Goal: Transaction & Acquisition: Purchase product/service

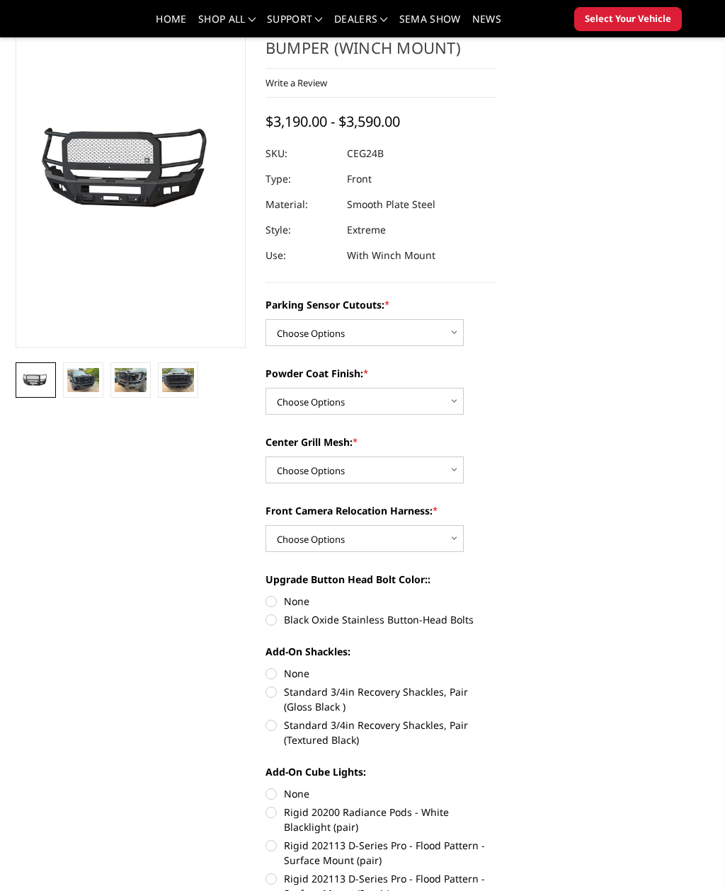
scroll to position [151, 0]
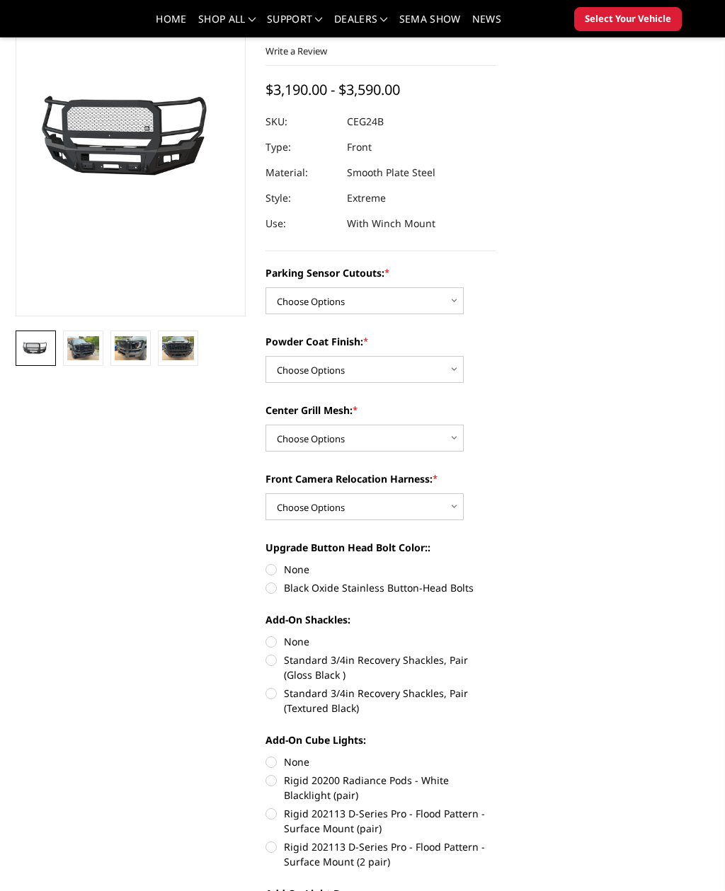
click at [89, 354] on img at bounding box center [83, 348] width 32 height 24
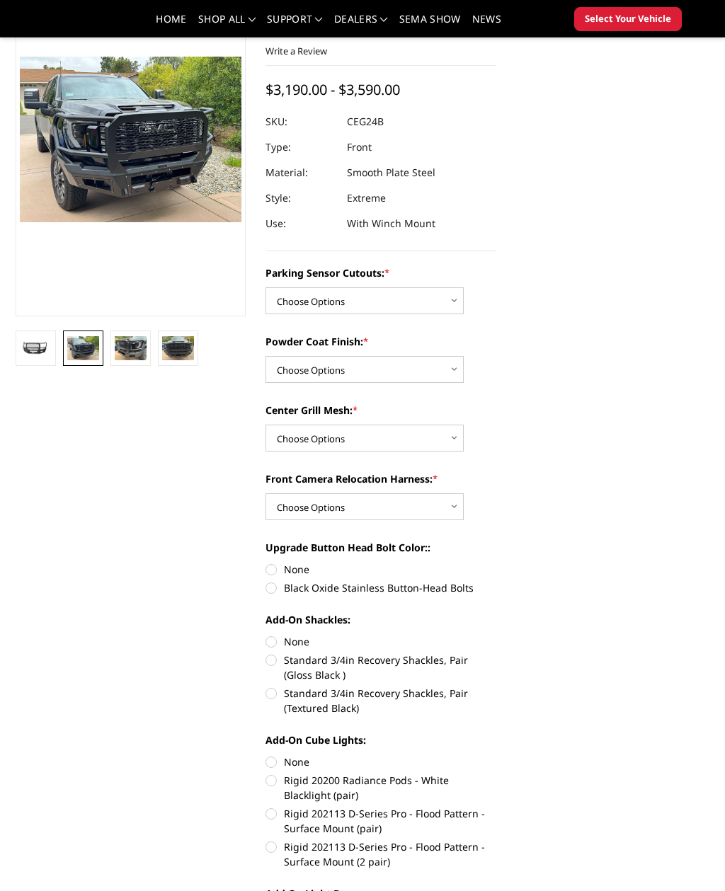
click at [165, 358] on img at bounding box center [178, 348] width 32 height 24
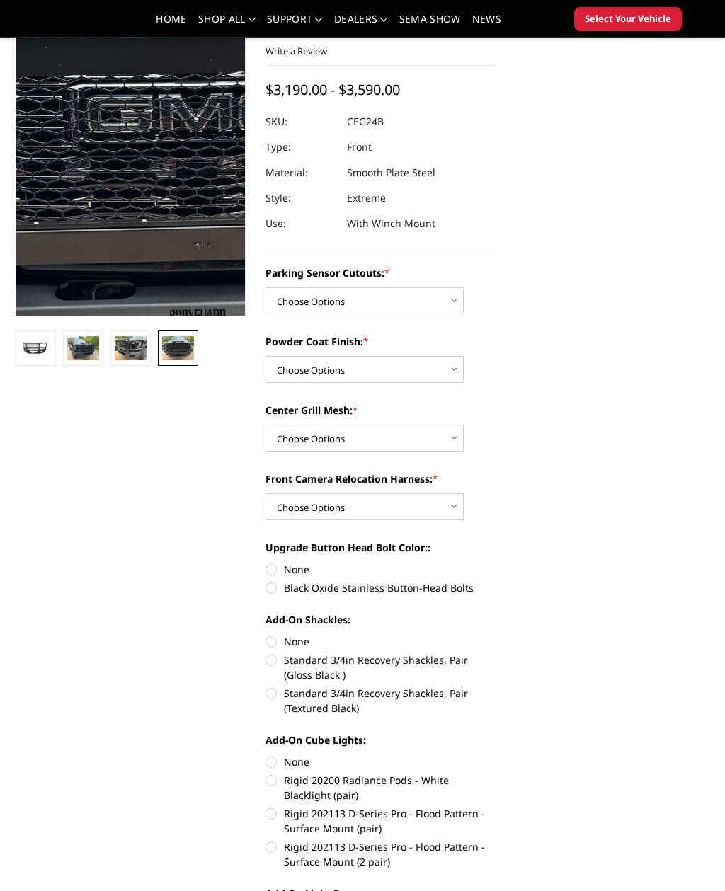
click at [111, 102] on img at bounding box center [188, 175] width 906 height 680
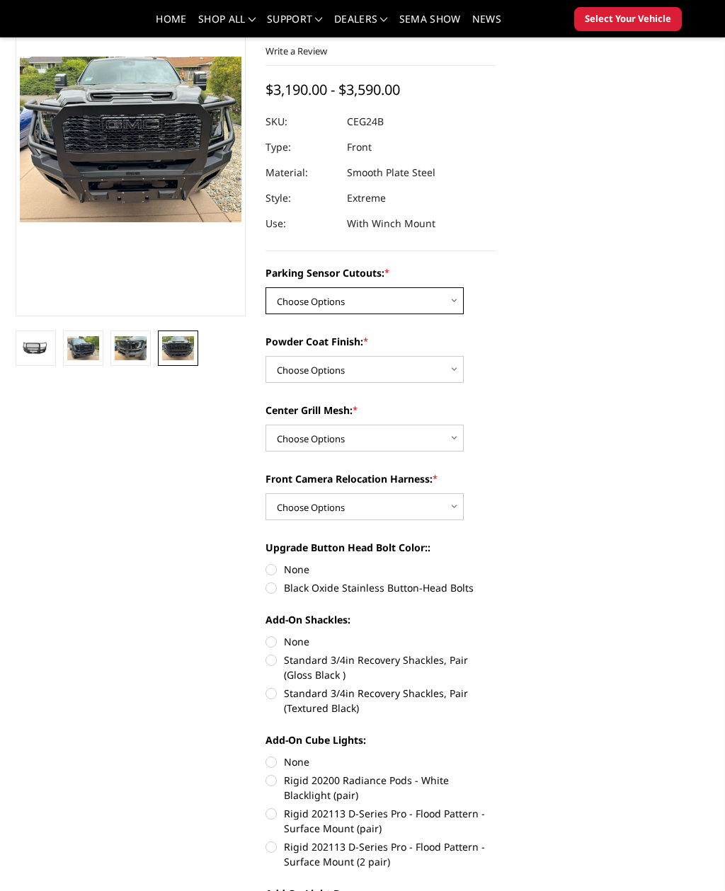
click at [452, 294] on select "Choose Options No - Without Parking Sensor Cutouts Yes - With Parking Sensor Cu…" at bounding box center [364, 300] width 198 height 27
select select "2143"
click at [454, 374] on select "Choose Options Bare Metal Textured Black Powder Coat" at bounding box center [364, 369] width 198 height 27
select select "2145"
click at [442, 443] on select "Choose Options WITH Center Grill Mesh WITHOUT Center Grill Mesh" at bounding box center [364, 438] width 198 height 27
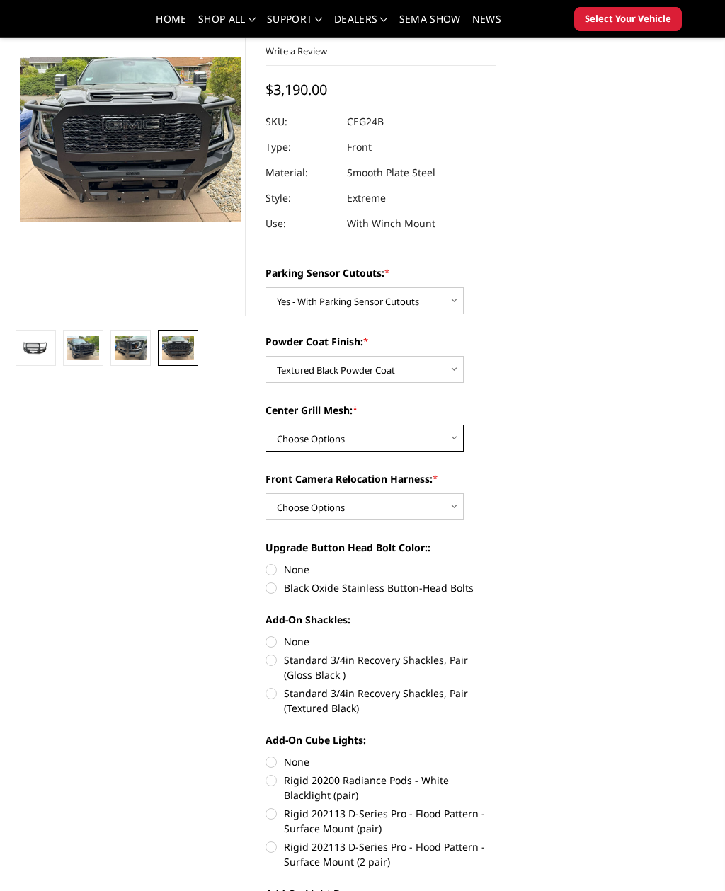
select select "2146"
click at [438, 510] on select "Choose Options WITH Front Camera Relocation Harness WITHOUT Front Camera Reloca…" at bounding box center [364, 506] width 198 height 27
select select "2148"
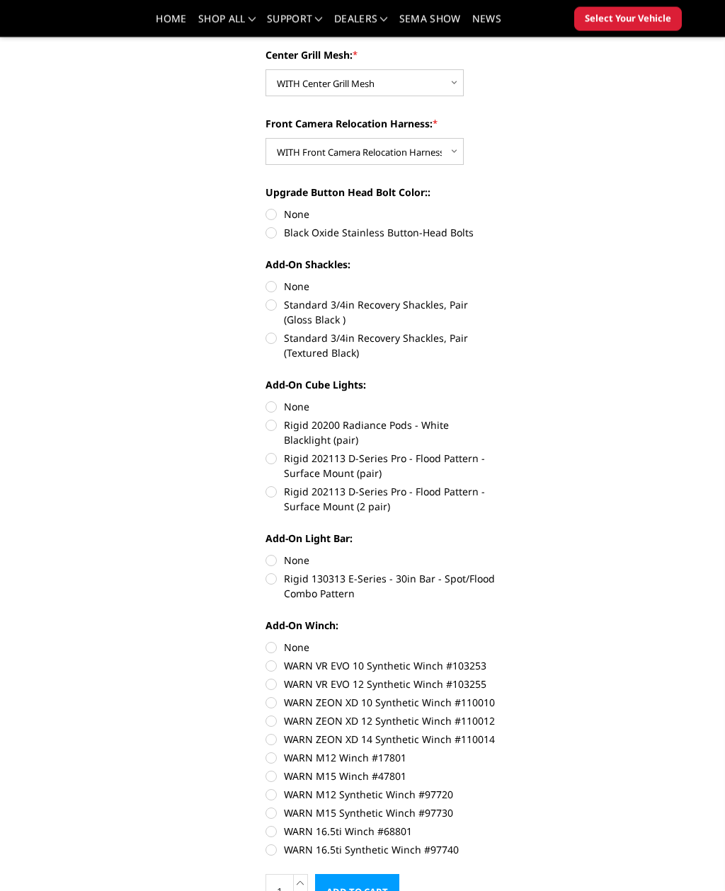
scroll to position [568, 0]
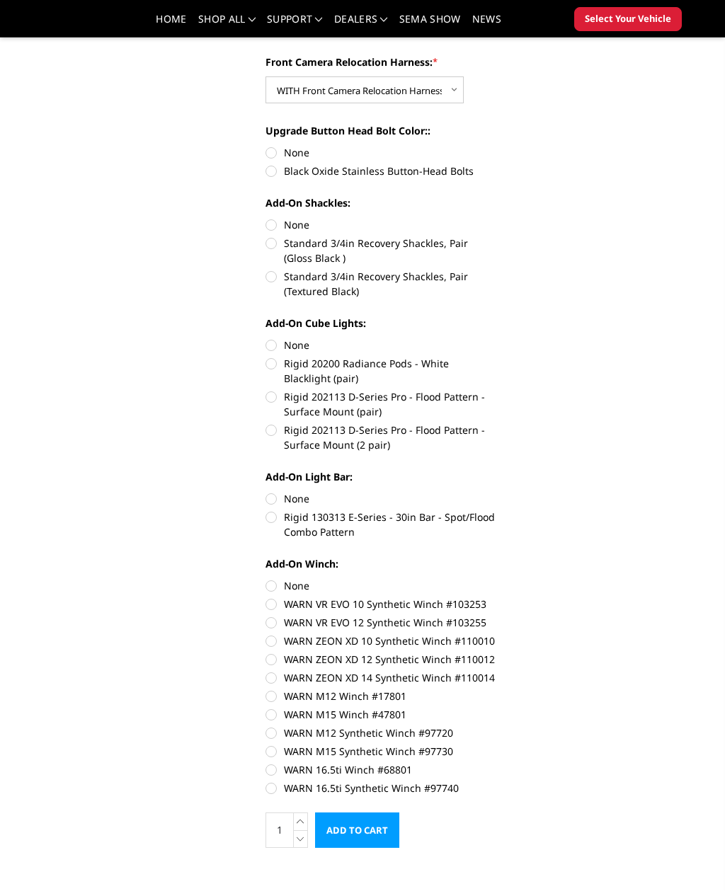
click at [463, 519] on label "Rigid 130313 E-Series - 30in Bar - Spot/Flood Combo Pattern" at bounding box center [380, 525] width 230 height 30
click at [496, 492] on input "Rigid 130313 E-Series - 30in Bar - Spot/Flood Combo Pattern" at bounding box center [496, 491] width 1 height 1
radio input "true"
click at [468, 680] on label "WARN ZEON XD 14 Synthetic Winch #110014" at bounding box center [380, 677] width 230 height 15
click at [496, 653] on input "WARN ZEON XD 14 Synthetic Winch #110014" at bounding box center [496, 652] width 1 height 1
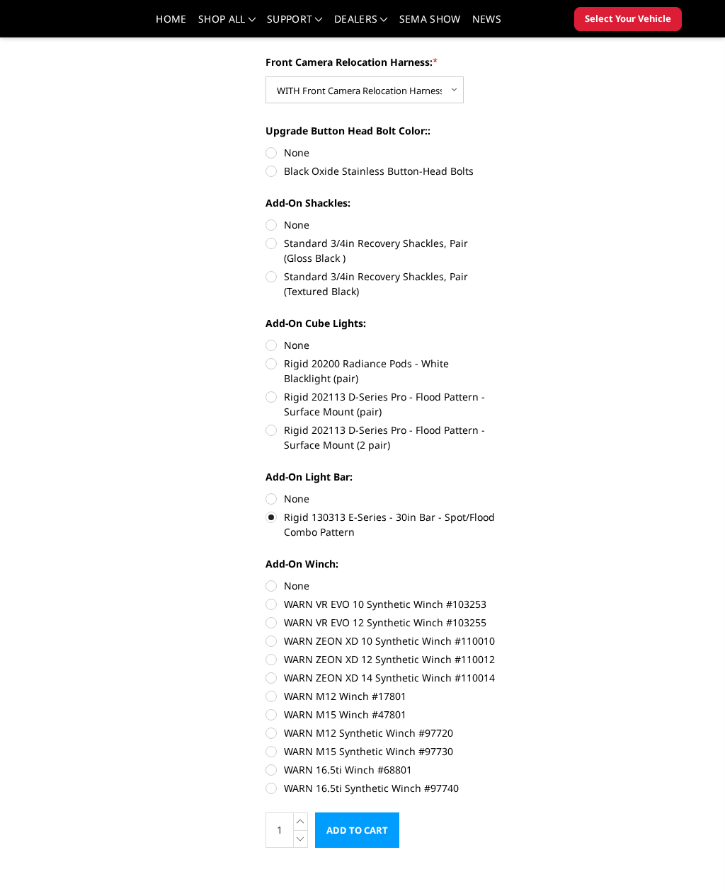
radio input "true"
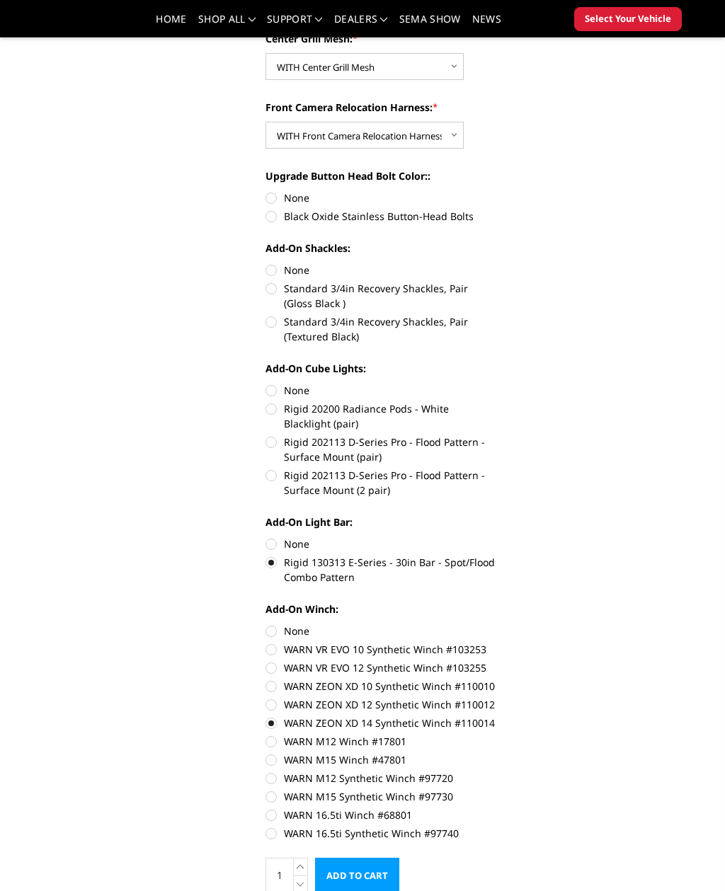
scroll to position [394, 0]
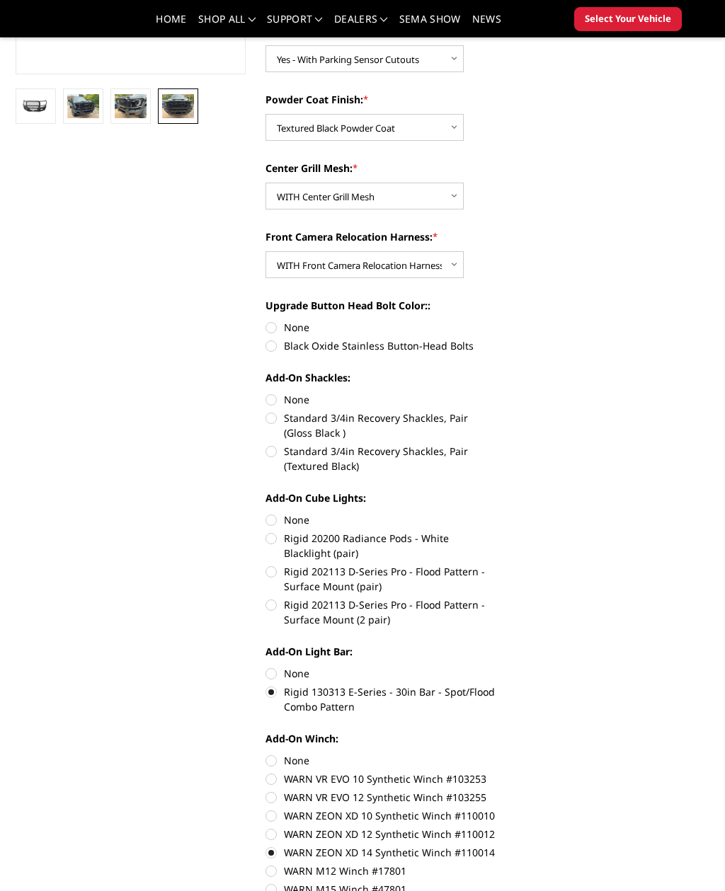
click at [437, 607] on label "Rigid 202113 D-Series Pro - Flood Pattern - Surface Mount (2 pair)" at bounding box center [380, 612] width 230 height 30
click at [496, 565] on input "Rigid 202113 D-Series Pro - Flood Pattern - Surface Mount (2 pair)" at bounding box center [496, 564] width 1 height 1
radio input "true"
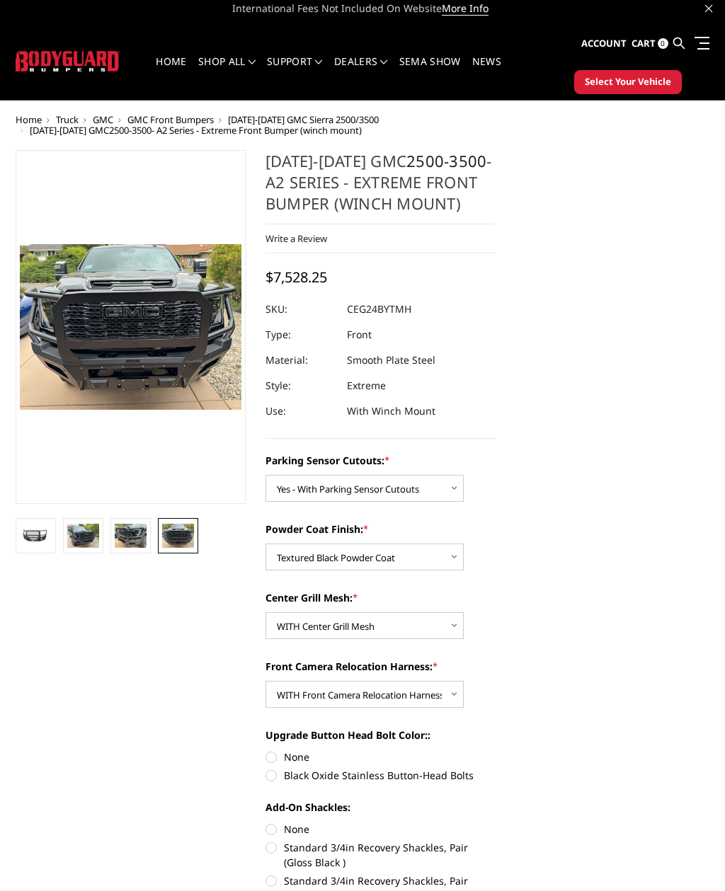
scroll to position [0, 0]
